Goal: Share content: Share content

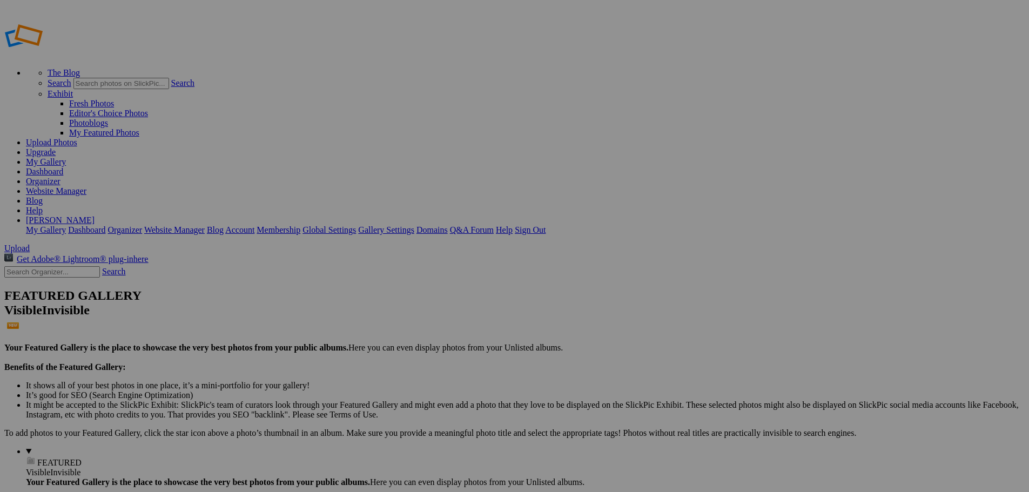
type input "Bow"
click at [485, 282] on div "Select album..." at bounding box center [428, 287] width 113 height 10
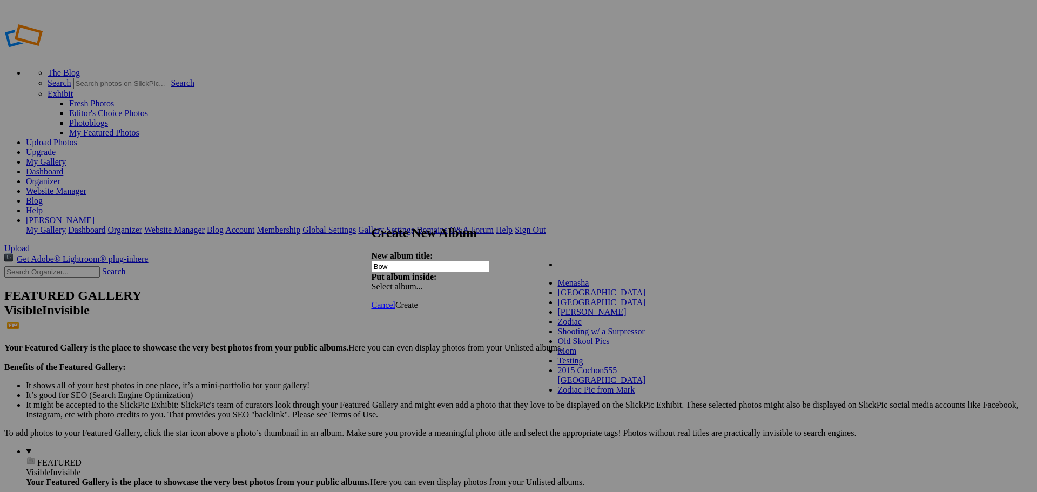
click at [644, 260] on div "My Albums Menasha Sycamore Speedway Egypt Mike H Zodiac Shooting w/ a Surpresso…" at bounding box center [598, 258] width 123 height 15
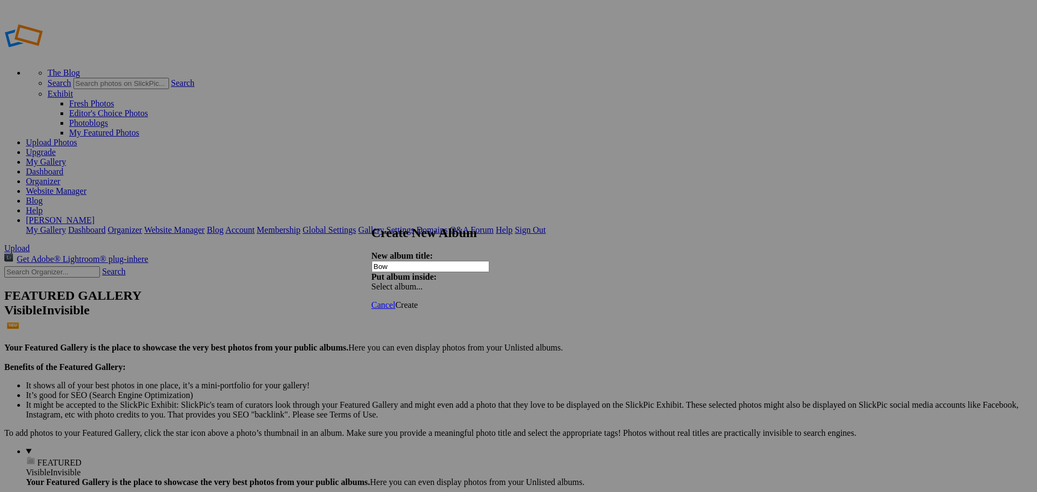
click at [418, 300] on span "Create" at bounding box center [407, 304] width 23 height 9
type input "Bow"
drag, startPoint x: 605, startPoint y: 290, endPoint x: 272, endPoint y: 145, distance: 363.7
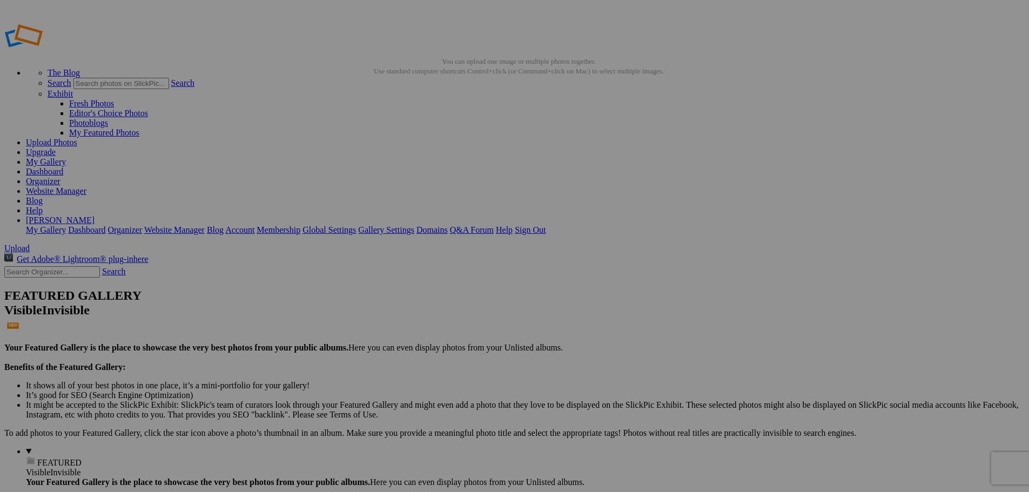
select select "org"
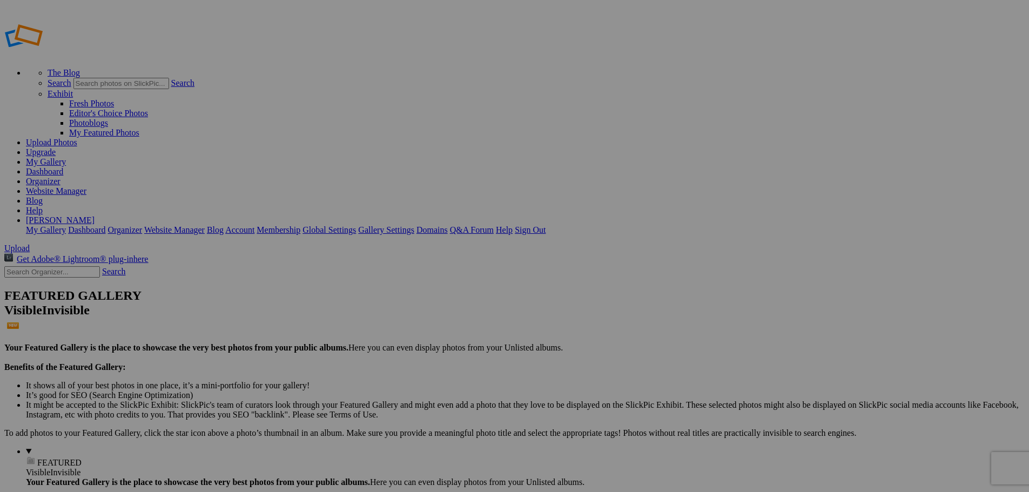
type textarea "<!-- SlickPic.com image hosting. HTML Bulk Share code Starts Here --> <div styl…"
type textarea "[URL=https://www.slickpic.com/share/4Uz5jMhMjh1j0D/albums/Bow/photo?view=229022…"
type textarea "https://bulk-share.slickpic.com/album/share/4Uz5jMhMjh1j0D/22902251.1/org/p/Bea…"
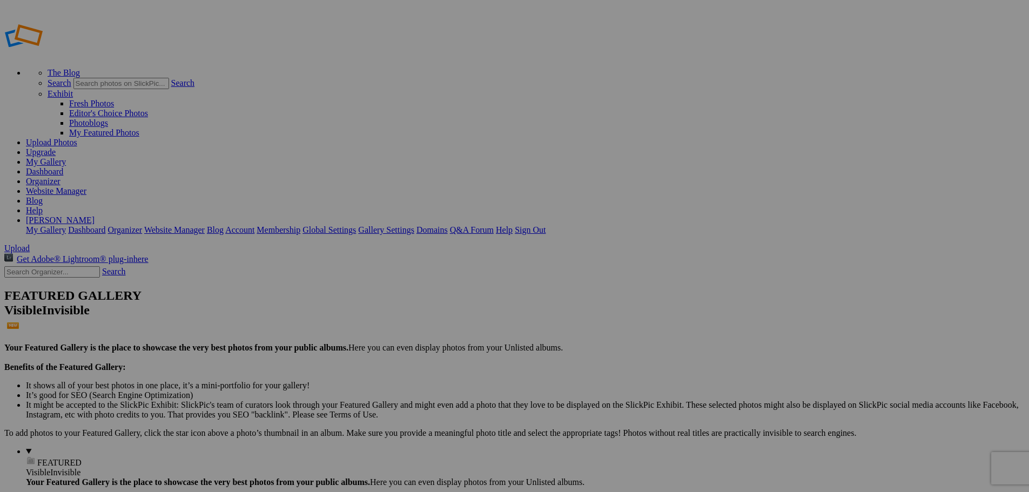
drag, startPoint x: 454, startPoint y: 183, endPoint x: 440, endPoint y: 182, distance: 14.1
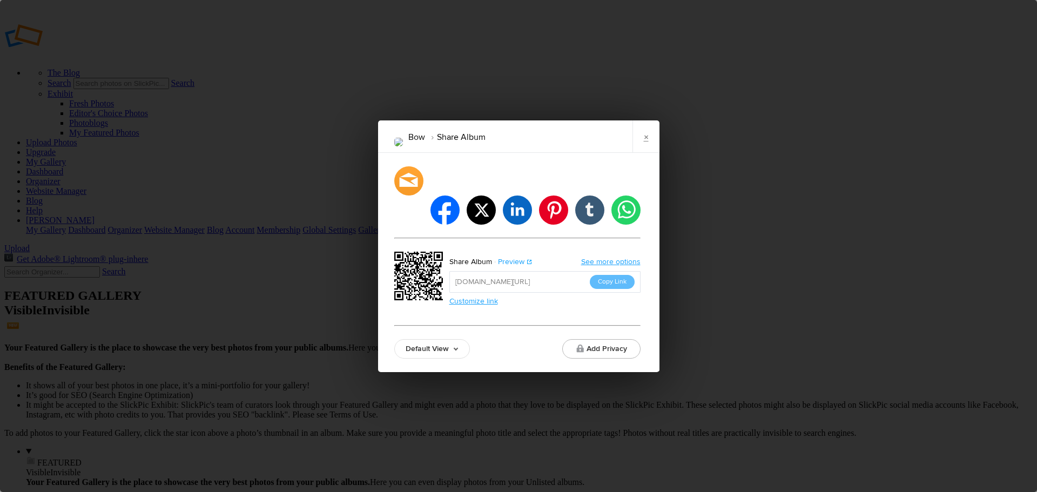
click at [503, 255] on link "Preview" at bounding box center [512, 262] width 41 height 14
click at [620, 275] on button "Copy Link" at bounding box center [612, 282] width 45 height 14
